Goal: Navigation & Orientation: Find specific page/section

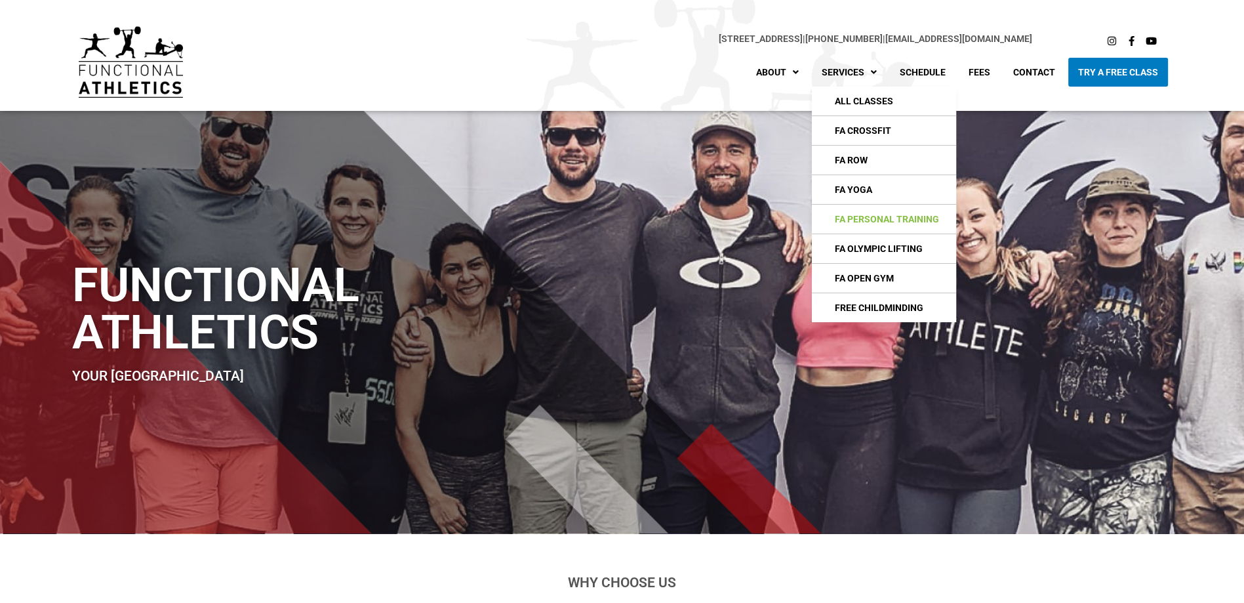
click at [850, 220] on link "FA Personal Training" at bounding box center [884, 219] width 144 height 29
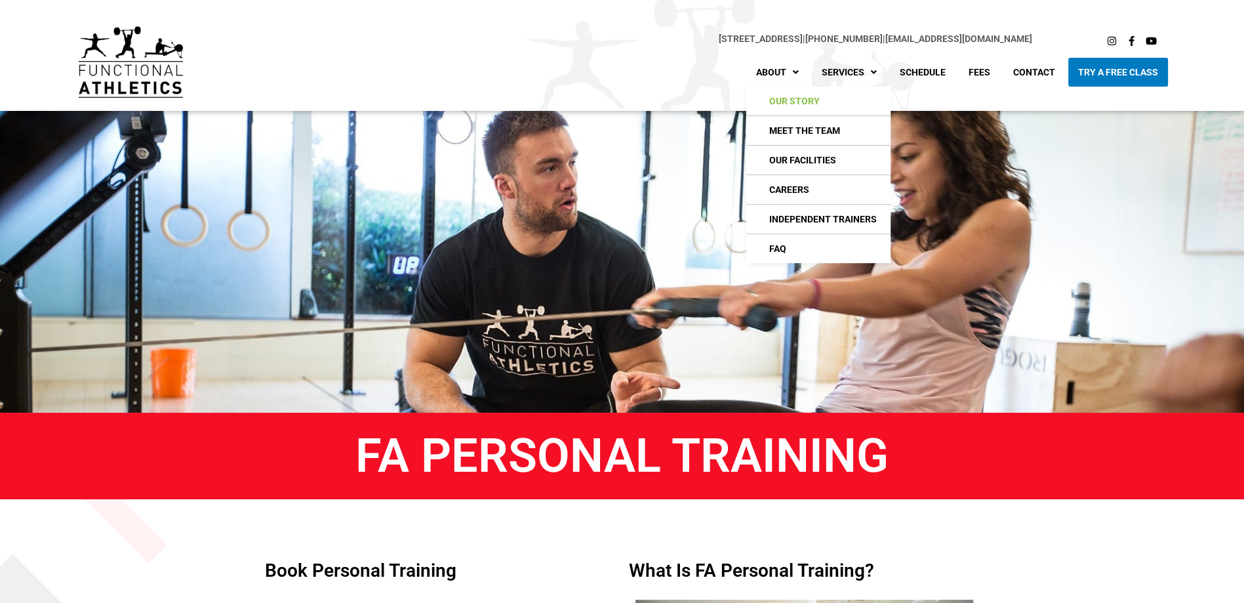
click at [791, 101] on link "Our Story" at bounding box center [818, 101] width 144 height 29
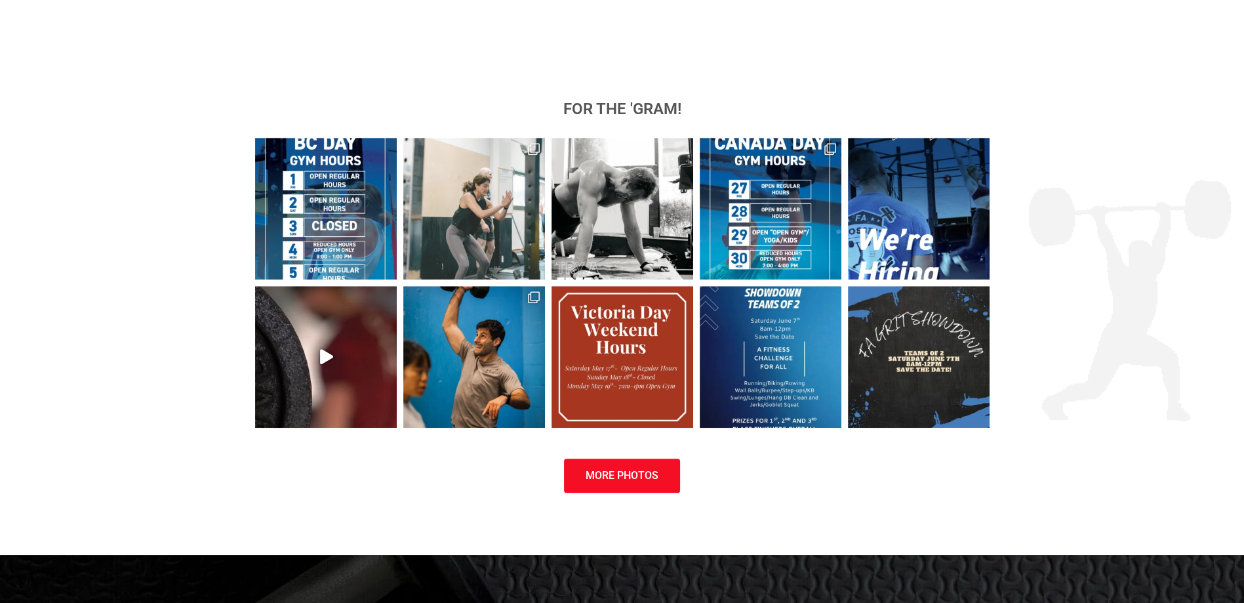
scroll to position [1115, 0]
